Goal: Information Seeking & Learning: Learn about a topic

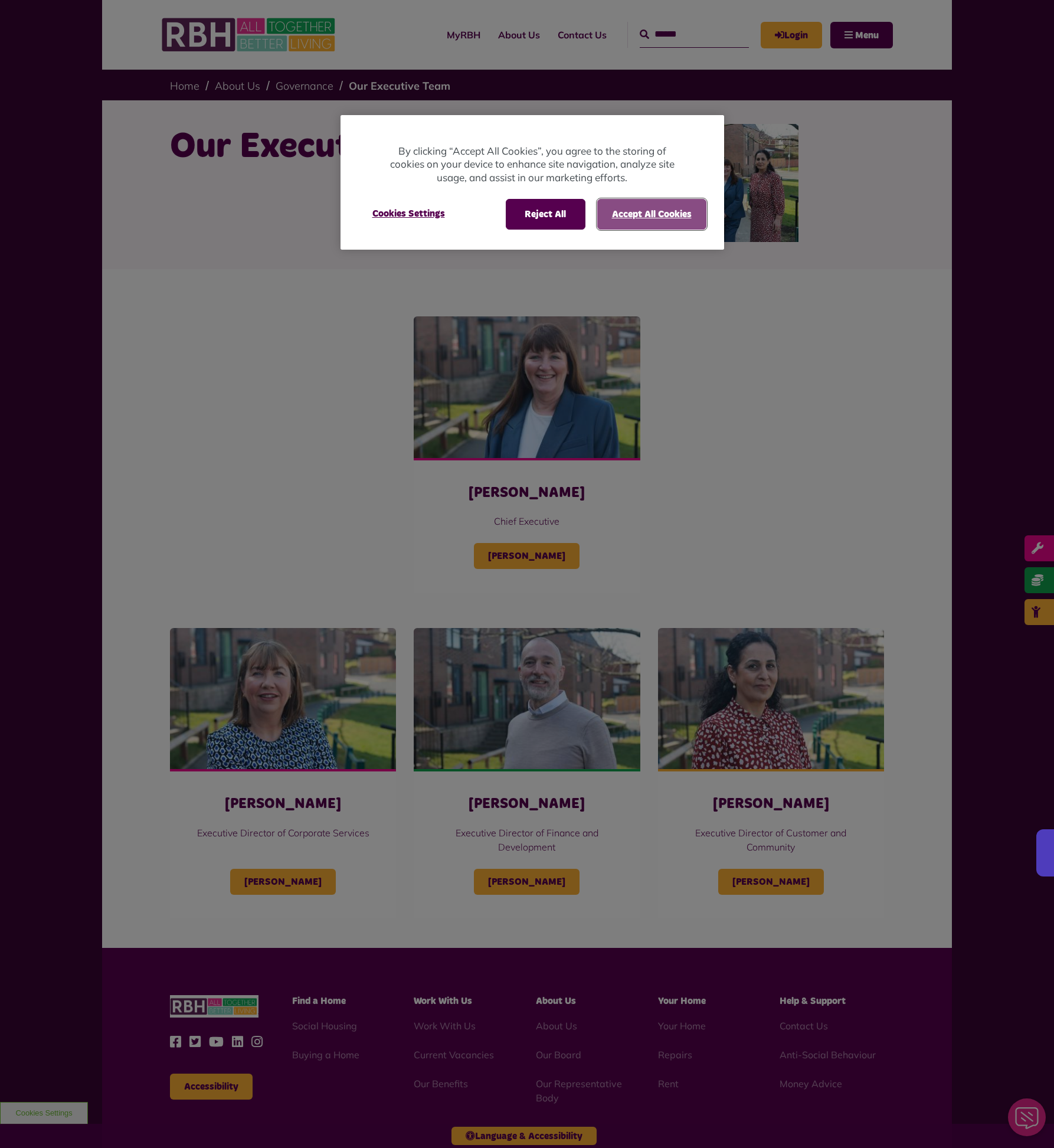
click at [662, 214] on button "Accept All Cookies" at bounding box center [651, 214] width 109 height 31
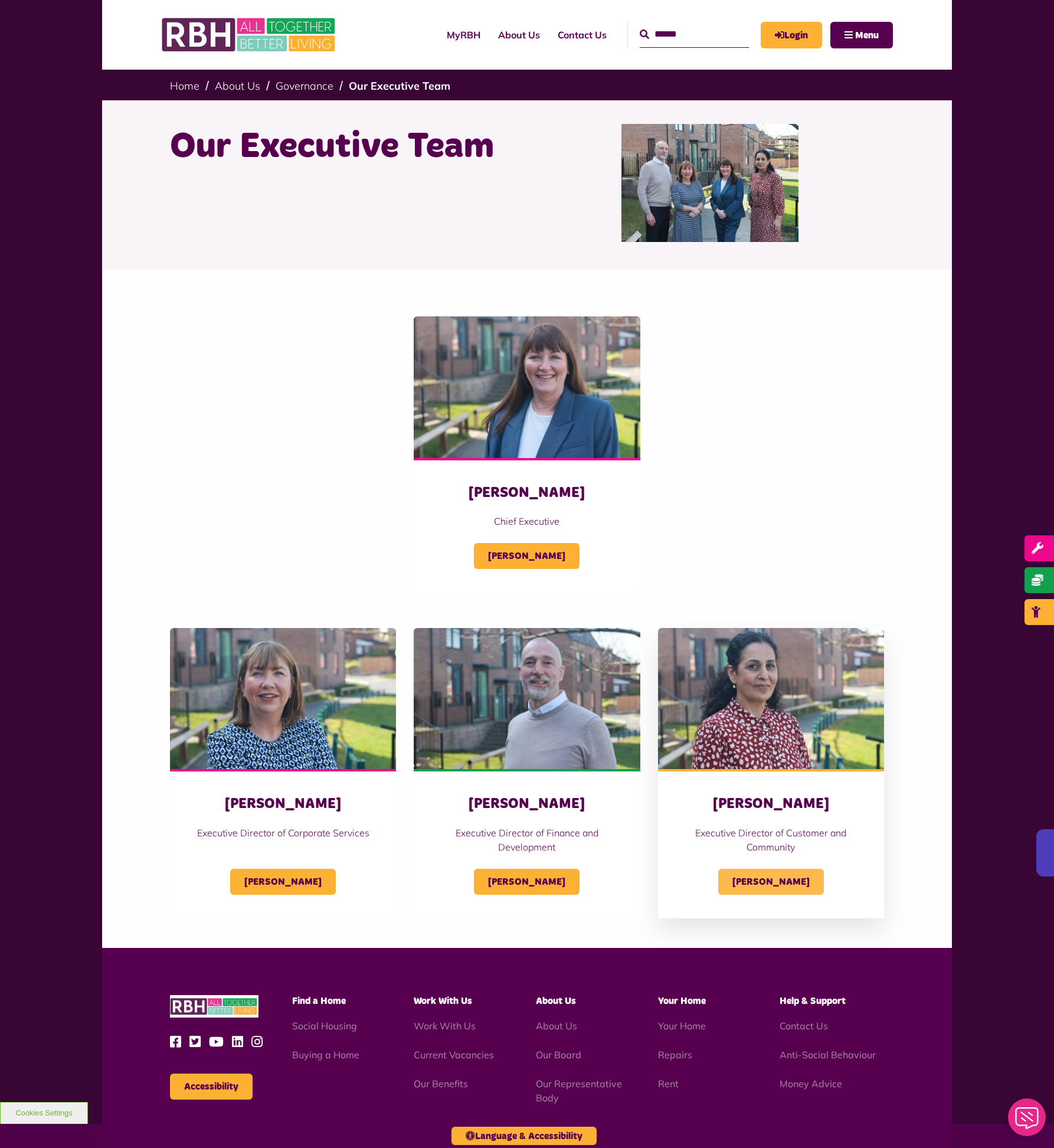
click at [752, 878] on span "[PERSON_NAME]" at bounding box center [771, 882] width 106 height 26
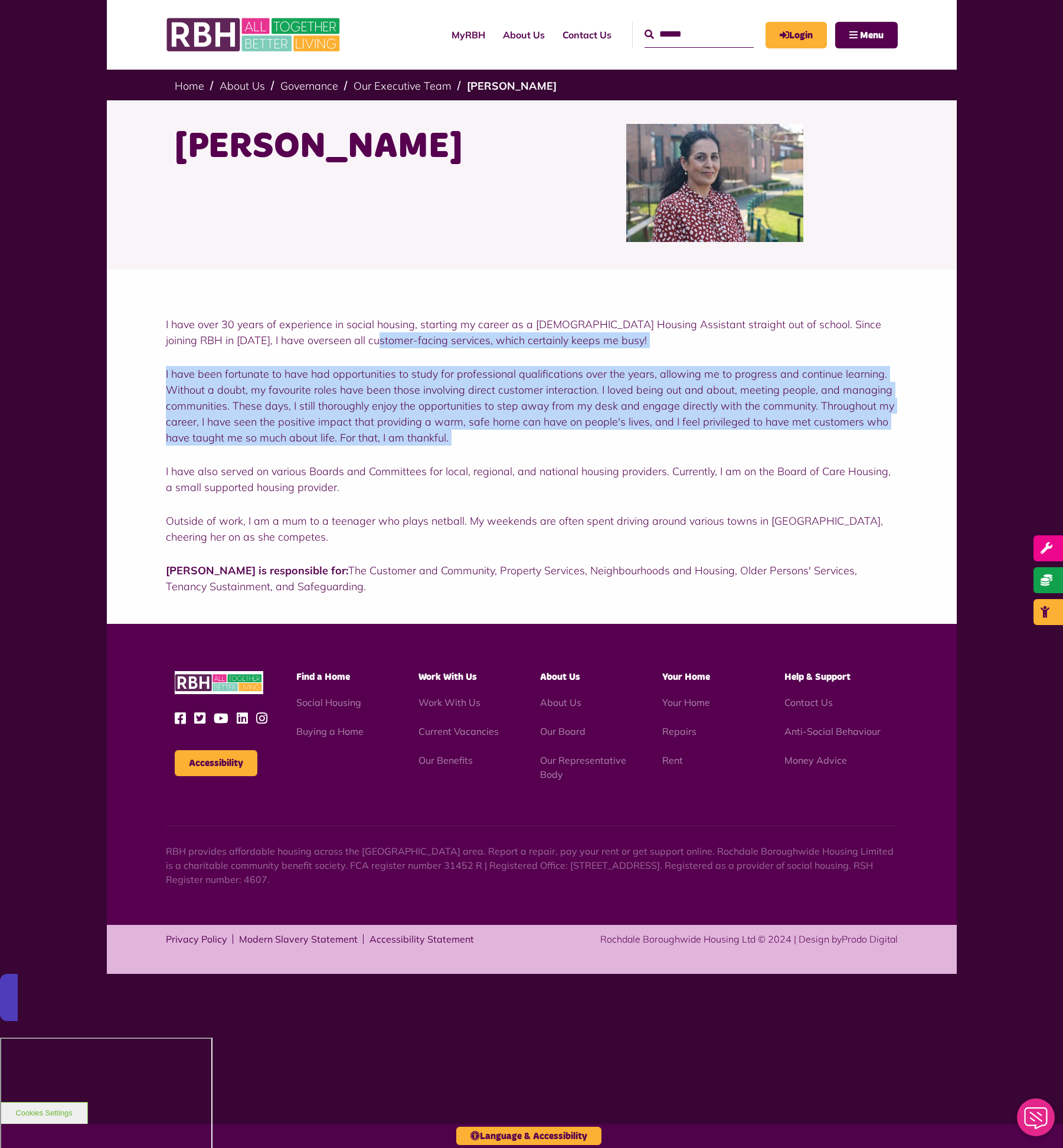
drag, startPoint x: 337, startPoint y: 348, endPoint x: 426, endPoint y: 446, distance: 132.4
click at [426, 446] on div "I have over 30 years of experience in social housing, starting my career as a […" at bounding box center [532, 455] width 731 height 278
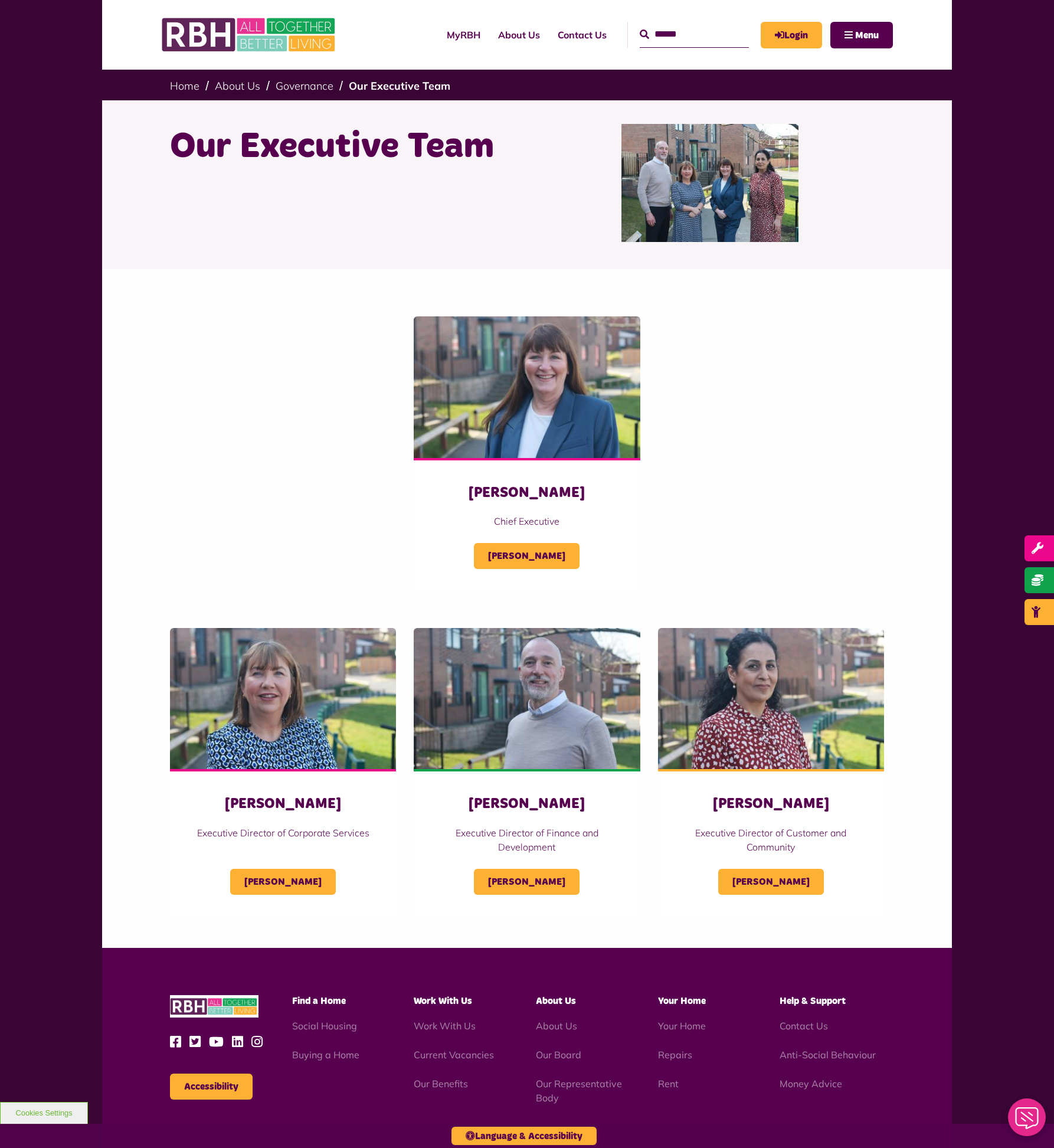
click at [843, 442] on div "Amanda Newton Chief Executive Amanda Newton" at bounding box center [527, 454] width 731 height 276
